Goal: Register for event/course

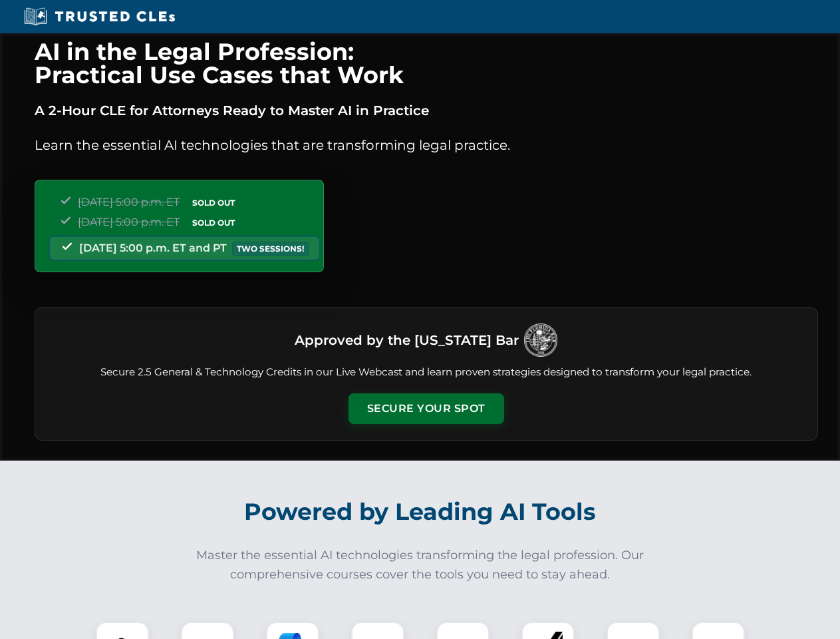
click at [426, 408] on button "Secure Your Spot" at bounding box center [427, 408] width 156 height 31
click at [122, 630] on img at bounding box center [122, 648] width 39 height 39
